Goal: Task Accomplishment & Management: Complete application form

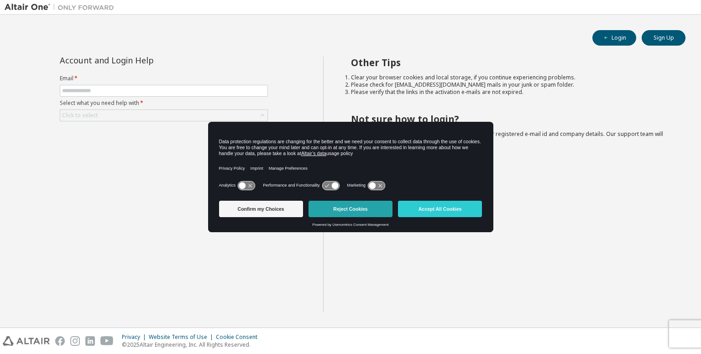
click at [336, 209] on button "Reject Cookies" at bounding box center [350, 209] width 84 height 16
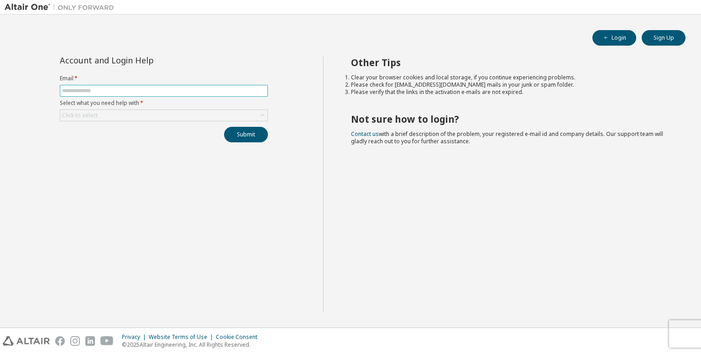
click at [143, 90] on input "text" at bounding box center [163, 90] width 203 height 7
type input "**********"
click at [130, 112] on div "Click to select" at bounding box center [163, 115] width 207 height 11
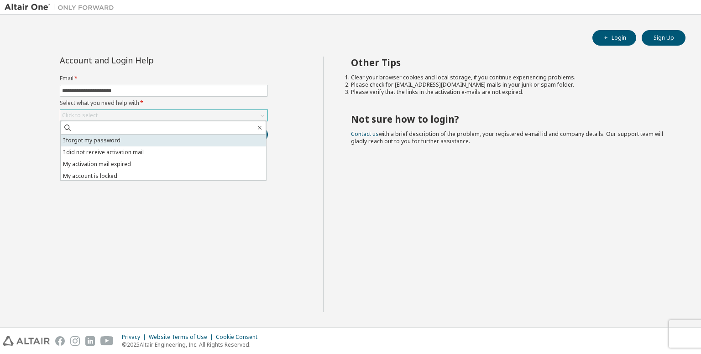
click at [156, 143] on li "I forgot my password" at bounding box center [163, 141] width 205 height 12
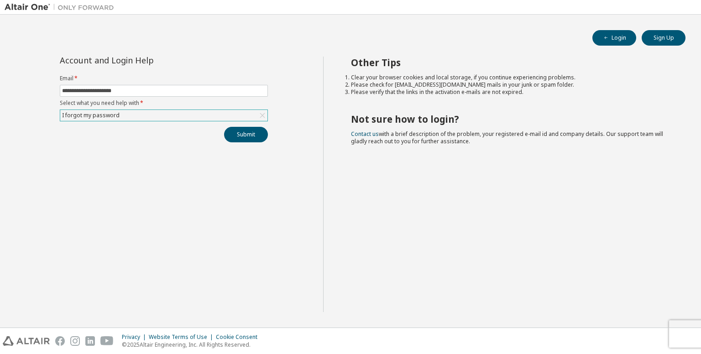
click at [164, 111] on div "I forgot my password" at bounding box center [163, 115] width 207 height 11
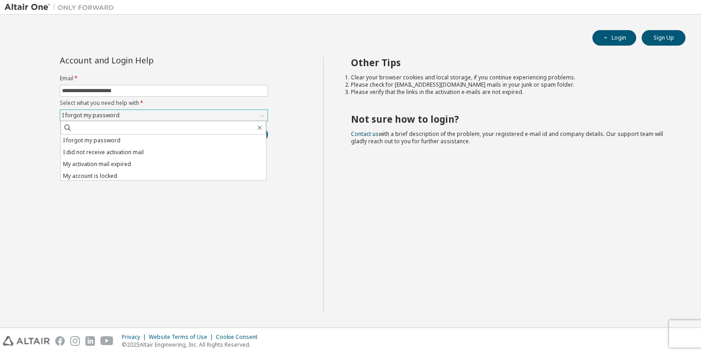
click at [164, 111] on div "I forgot my password" at bounding box center [163, 115] width 207 height 11
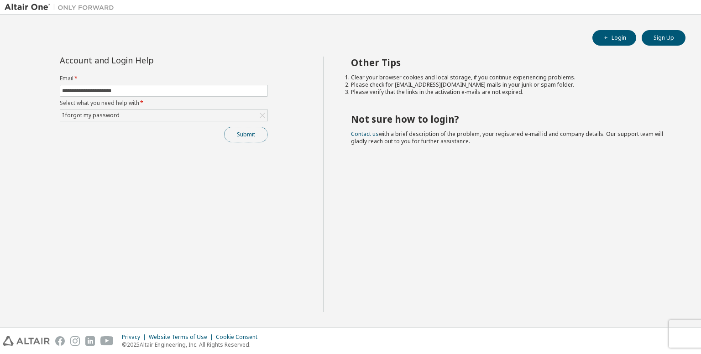
click at [244, 135] on button "Submit" at bounding box center [246, 135] width 44 height 16
click at [254, 134] on button "Submit" at bounding box center [246, 135] width 44 height 16
click at [254, 134] on div "Submit" at bounding box center [164, 135] width 208 height 16
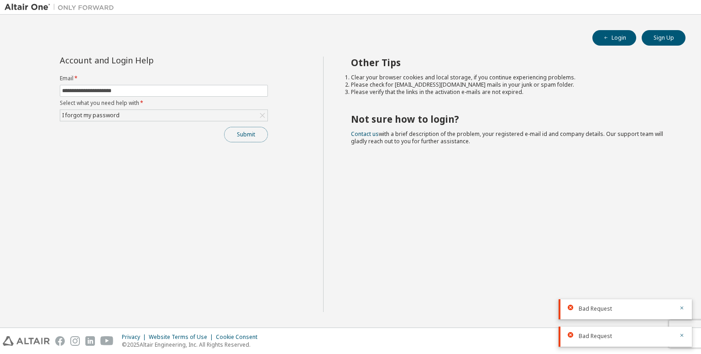
click at [239, 135] on button "Submit" at bounding box center [246, 135] width 44 height 16
click at [247, 135] on button "Submit" at bounding box center [246, 135] width 44 height 16
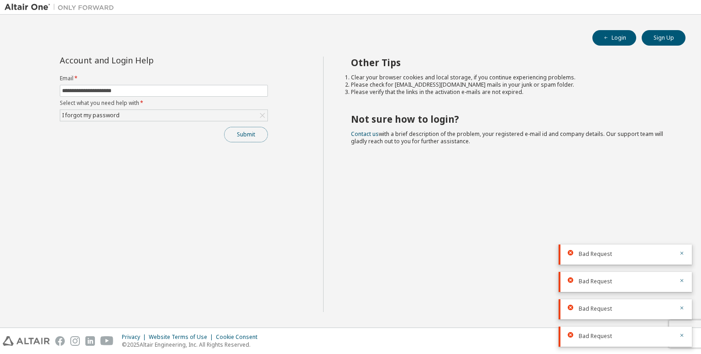
click at [247, 135] on button "Submit" at bounding box center [246, 135] width 44 height 16
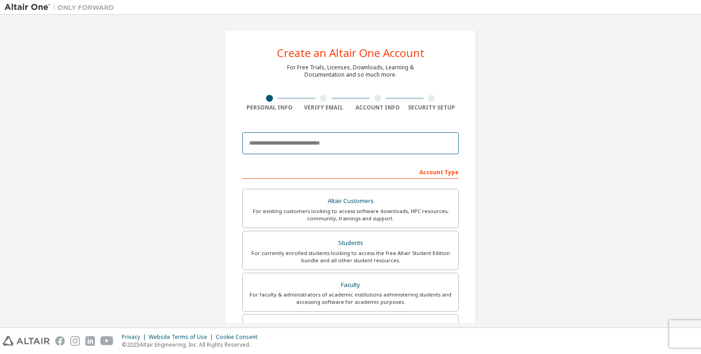
click at [317, 147] on input "email" at bounding box center [350, 143] width 216 height 22
click at [308, 144] on input "email" at bounding box center [350, 143] width 216 height 22
type input "**********"
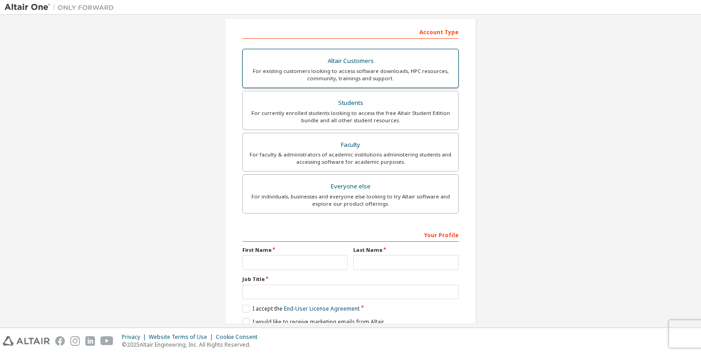
scroll to position [140, 0]
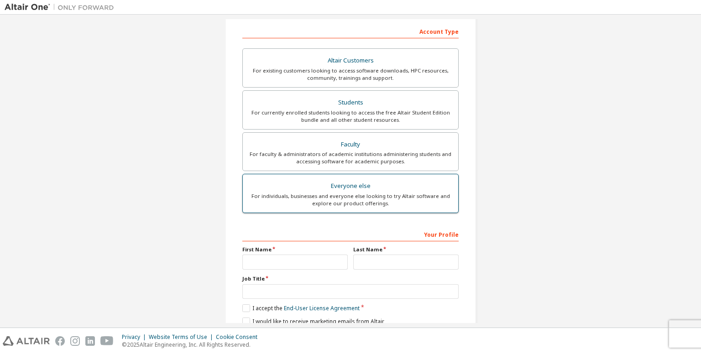
click at [379, 192] on div "For individuals, businesses and everyone else looking to try Altair software an…" at bounding box center [350, 199] width 204 height 15
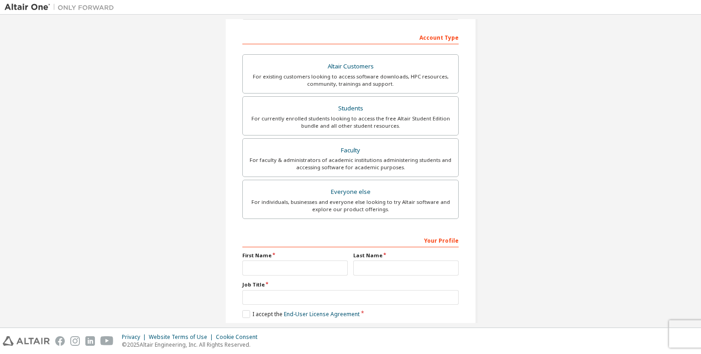
scroll to position [177, 0]
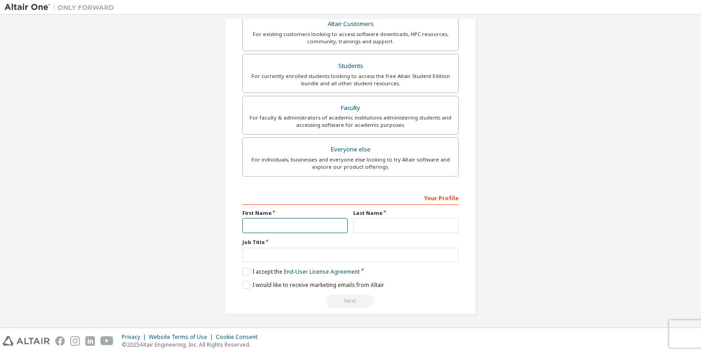
click at [302, 221] on input "text" at bounding box center [294, 225] width 105 height 15
type input "****"
click at [379, 219] on input "text" at bounding box center [405, 225] width 105 height 15
type input "********"
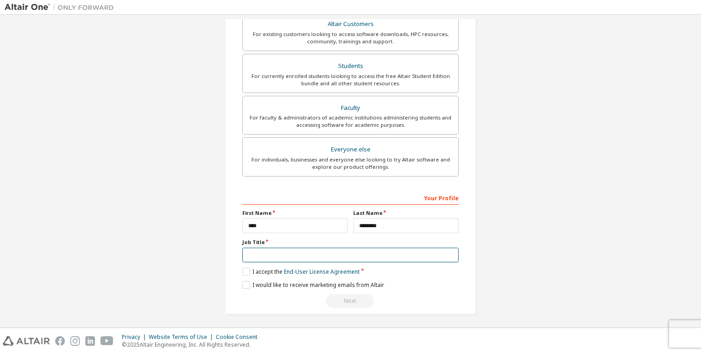
click at [345, 250] on input "text" at bounding box center [350, 255] width 216 height 15
type input "*"
type input "*******"
click at [244, 268] on label "I accept the End-User License Agreement" at bounding box center [300, 272] width 117 height 8
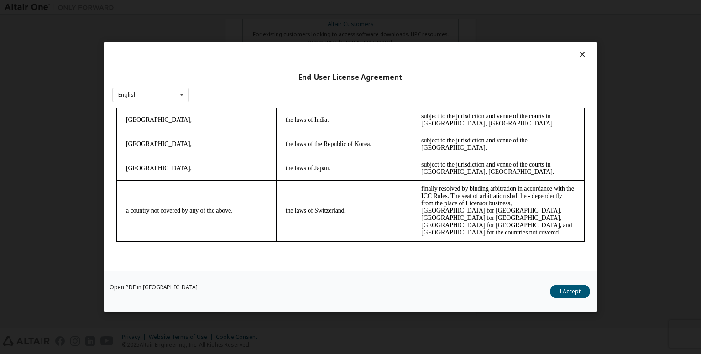
scroll to position [7, 0]
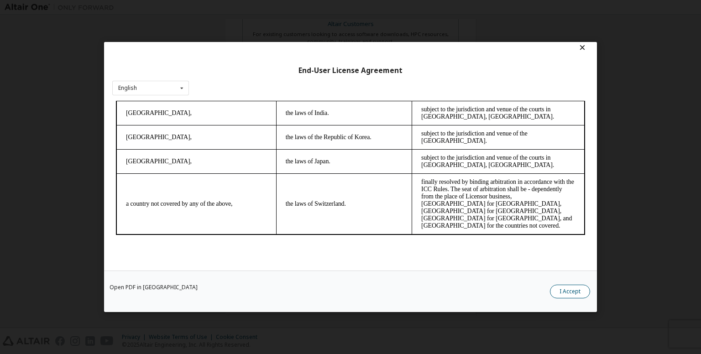
click at [576, 292] on button "I Accept" at bounding box center [570, 292] width 40 height 14
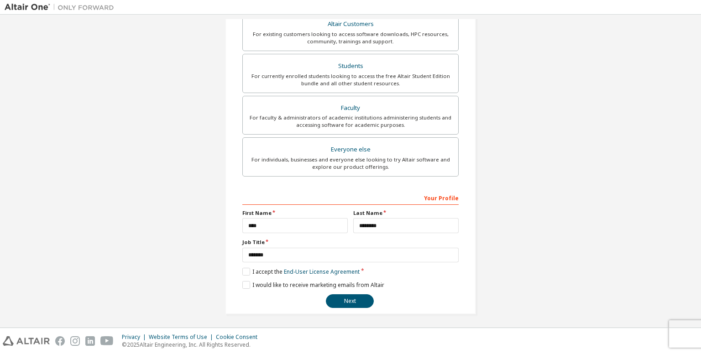
click at [244, 278] on div "**********" at bounding box center [350, 249] width 216 height 118
click at [243, 283] on label "I would like to receive marketing emails from Altair" at bounding box center [313, 285] width 142 height 8
click at [361, 299] on button "Next" at bounding box center [350, 301] width 48 height 14
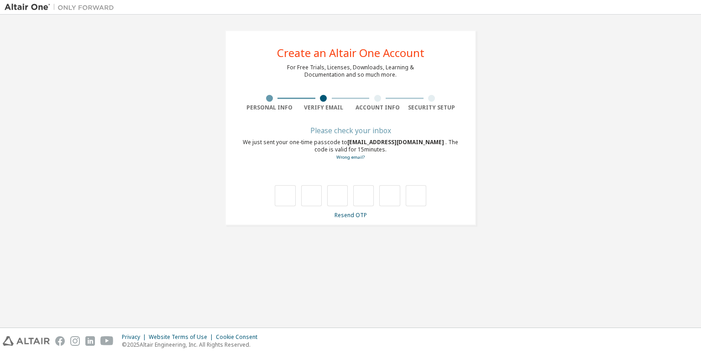
type input "*"
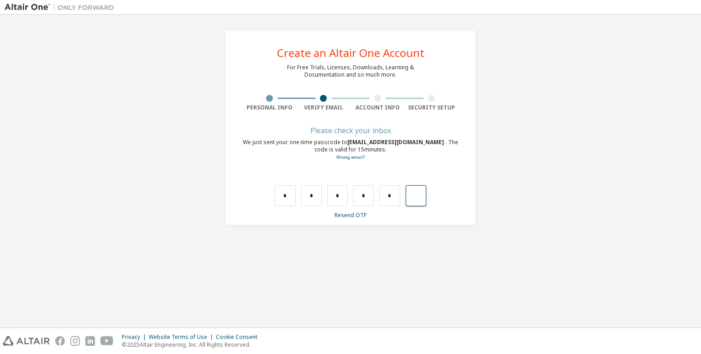
type input "*"
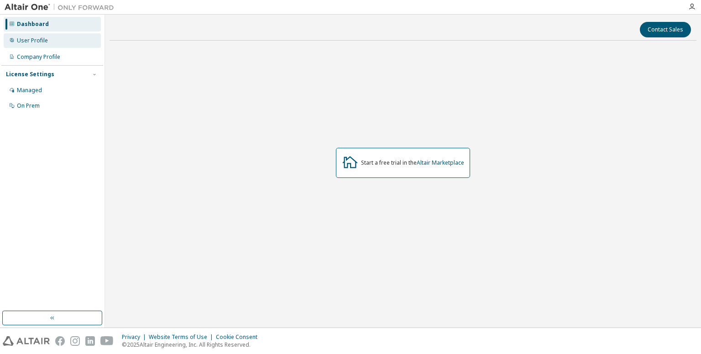
click at [35, 39] on div "User Profile" at bounding box center [32, 40] width 31 height 7
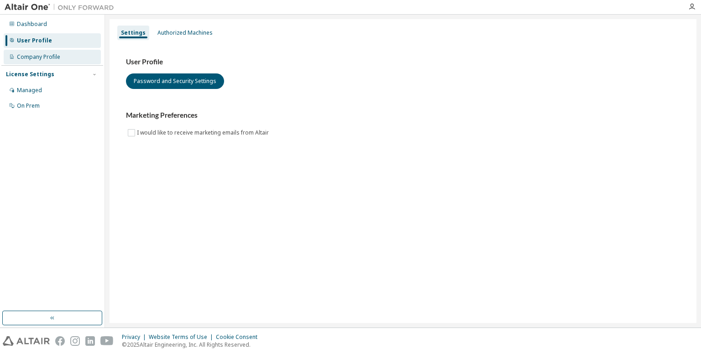
click at [41, 55] on div "Company Profile" at bounding box center [38, 56] width 43 height 7
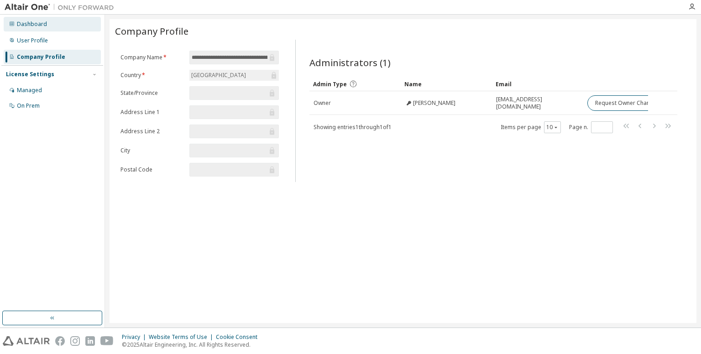
click at [49, 22] on div "Dashboard" at bounding box center [52, 24] width 97 height 15
